Goal: Transaction & Acquisition: Purchase product/service

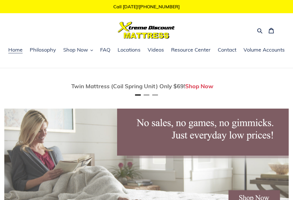
click at [81, 50] on span "Shop Now" at bounding box center [75, 49] width 25 height 7
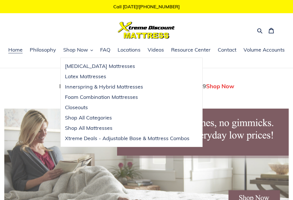
scroll to position [0, 284]
click at [100, 131] on span "Shop All Mattresses" at bounding box center [88, 127] width 47 height 7
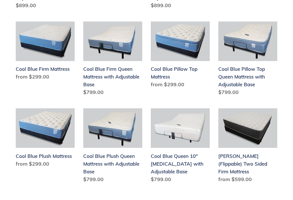
scroll to position [643, 0]
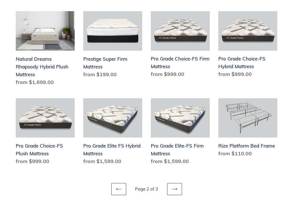
scroll to position [639, 0]
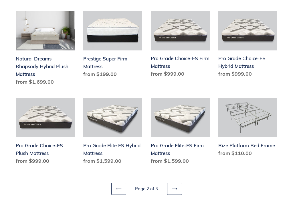
click at [175, 186] on icon at bounding box center [175, 189] width 6 height 6
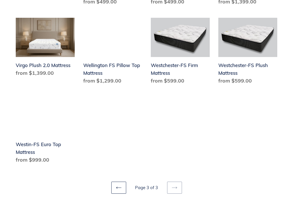
scroll to position [388, 0]
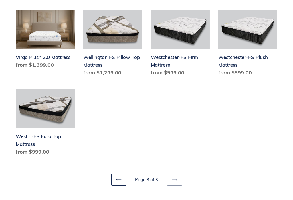
click at [119, 177] on icon at bounding box center [119, 180] width 6 height 6
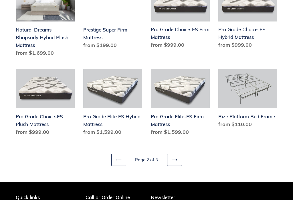
scroll to position [667, 0]
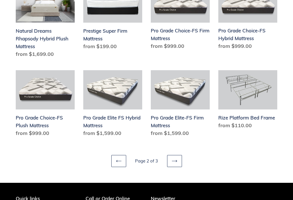
click at [118, 158] on icon at bounding box center [119, 161] width 6 height 6
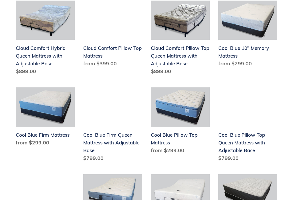
scroll to position [577, 0]
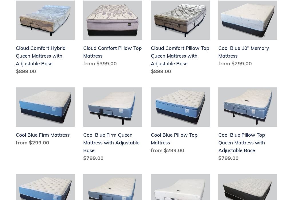
click at [250, 87] on link "Cool Blue Pillow Top Queen Mattress with Adjustable Base" at bounding box center [247, 125] width 59 height 77
